Goal: Transaction & Acquisition: Subscribe to service/newsletter

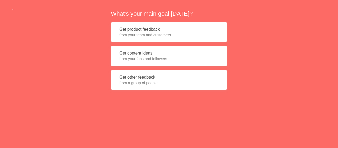
click at [156, 56] on span "from your fans and followers" at bounding box center [168, 58] width 99 height 5
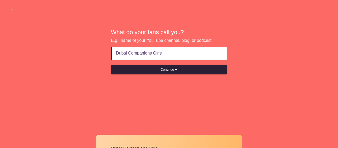
click at [172, 73] on button "Continue" at bounding box center [169, 70] width 116 height 10
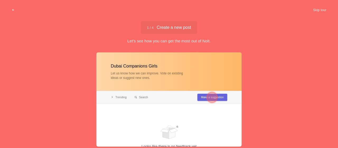
type input "Dubai Companions Girls"
click at [212, 97] on div at bounding box center [212, 97] width 11 height 11
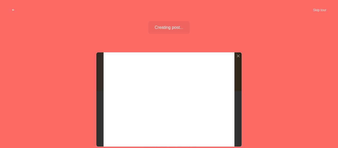
click at [180, 80] on div at bounding box center [168, 99] width 145 height 94
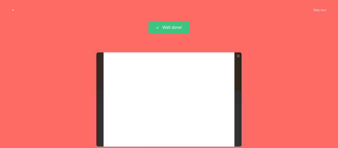
click at [161, 106] on div at bounding box center [168, 99] width 145 height 94
click at [172, 86] on div at bounding box center [168, 99] width 145 height 94
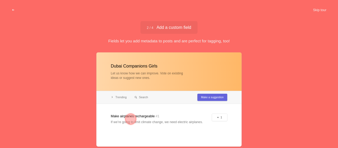
click at [175, 118] on div at bounding box center [168, 99] width 145 height 94
click at [129, 118] on div at bounding box center [131, 118] width 11 height 11
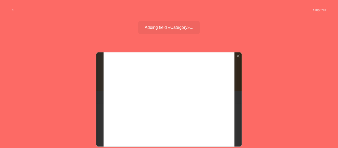
click at [122, 82] on div at bounding box center [168, 99] width 145 height 94
click at [132, 90] on div at bounding box center [168, 99] width 145 height 94
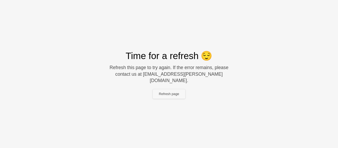
click at [167, 95] on button "Refresh page" at bounding box center [169, 94] width 33 height 10
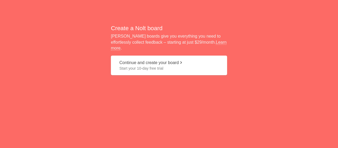
click at [168, 66] on span "Start your 10-day free trial" at bounding box center [168, 68] width 99 height 5
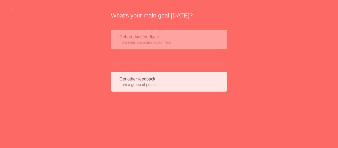
click at [166, 59] on span "from your fans and followers" at bounding box center [168, 58] width 99 height 5
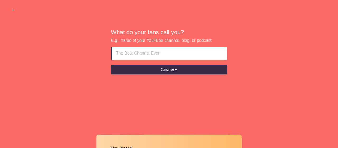
click at [161, 57] on input at bounding box center [169, 53] width 107 height 13
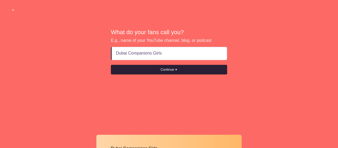
click at [170, 69] on button "Continue" at bounding box center [169, 70] width 116 height 10
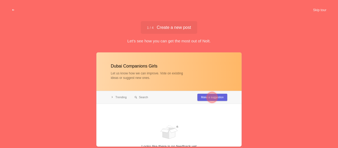
type input "Dubai Companions Girls"
click at [206, 97] on div at bounding box center [212, 96] width 19 height 19
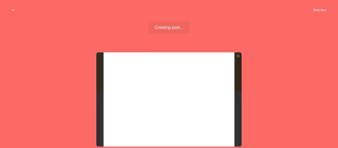
click at [138, 77] on div at bounding box center [168, 99] width 145 height 94
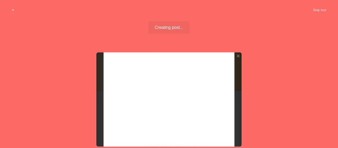
click at [138, 77] on div at bounding box center [168, 99] width 145 height 94
click at [321, 10] on button "Skip tour" at bounding box center [320, 10] width 26 height 10
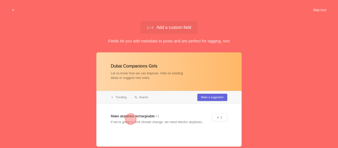
click at [318, 11] on button "Skip tour" at bounding box center [320, 10] width 26 height 10
